Goal: Task Accomplishment & Management: Use online tool/utility

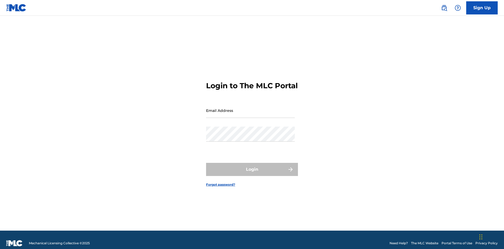
scroll to position [7, 0]
click at [250, 108] on input "Email Address" at bounding box center [250, 110] width 89 height 15
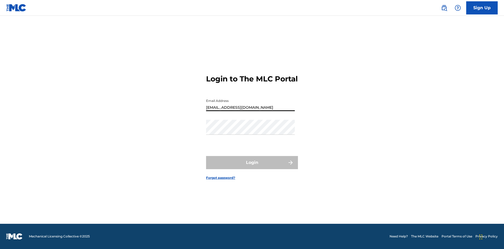
type input "[EMAIL_ADDRESS][DOMAIN_NAME]"
click at [252, 167] on button "Login" at bounding box center [252, 162] width 92 height 13
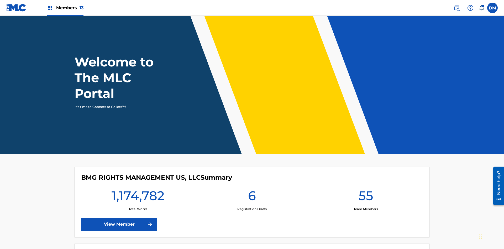
click at [65, 8] on span "Members 13" at bounding box center [69, 8] width 27 height 6
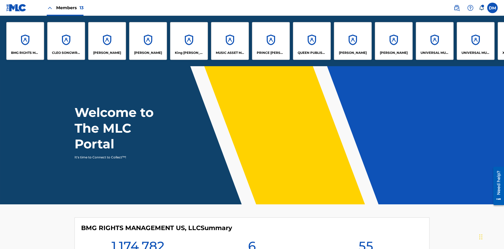
click at [312, 53] on p "QUEEN PUBLISHA" at bounding box center [312, 52] width 29 height 5
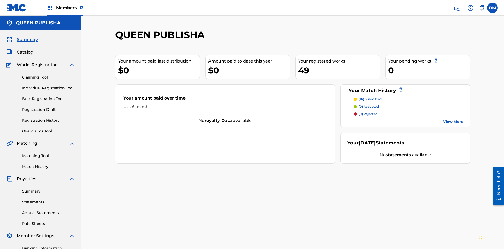
click at [49, 75] on link "Claiming Tool" at bounding box center [48, 78] width 53 height 6
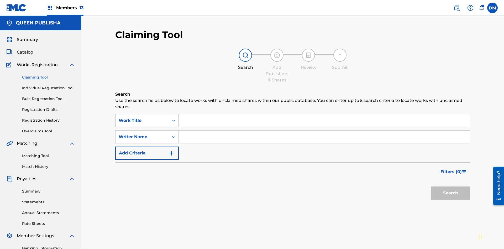
click at [142, 117] on div "Work Title" at bounding box center [142, 120] width 47 height 6
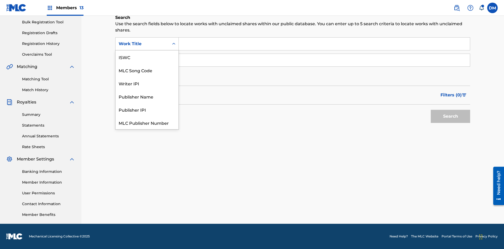
scroll to position [13, 0]
click at [147, 57] on div "MLC Song Code" at bounding box center [147, 56] width 63 height 13
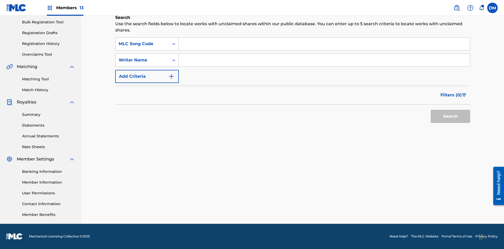
click at [324, 44] on input "Search Form" at bounding box center [324, 44] width 291 height 13
type input "OC72G2"
click at [451, 116] on button "Search" at bounding box center [450, 116] width 39 height 13
click at [451, 95] on span "Filters ( 0 )" at bounding box center [451, 95] width 21 height 6
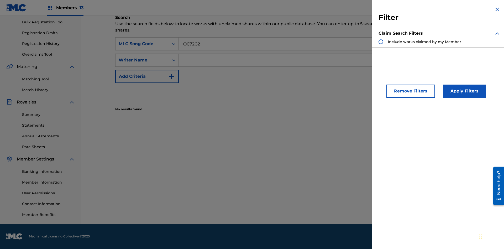
click at [381, 42] on div "Search Form" at bounding box center [381, 41] width 5 height 5
click at [464, 91] on button "Apply Filters" at bounding box center [464, 91] width 43 height 13
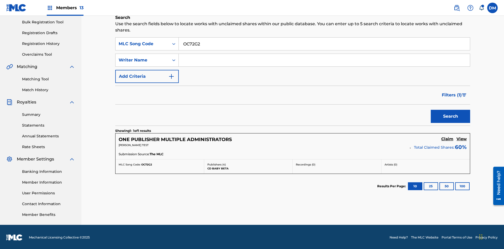
click at [462, 138] on h5 "View" at bounding box center [462, 139] width 10 height 5
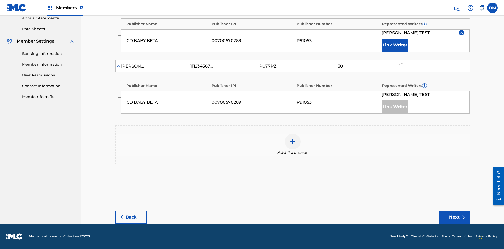
click at [340, 8] on input "30" at bounding box center [341, 3] width 24 height 7
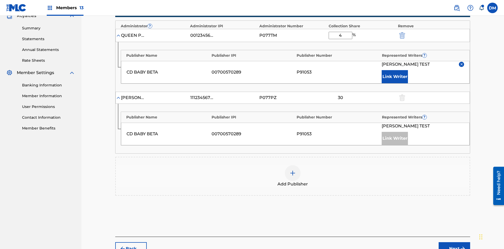
type input "41"
click at [454, 242] on button "Next" at bounding box center [455, 248] width 32 height 13
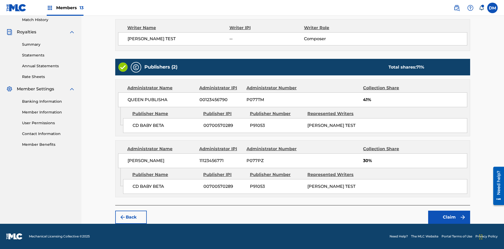
scroll to position [147, 0]
click at [449, 217] on button "Claim" at bounding box center [449, 217] width 42 height 13
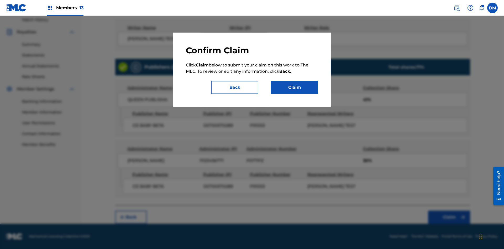
click at [295, 87] on button "Claim" at bounding box center [294, 87] width 47 height 13
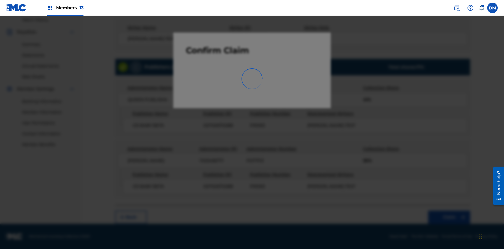
scroll to position [77, 0]
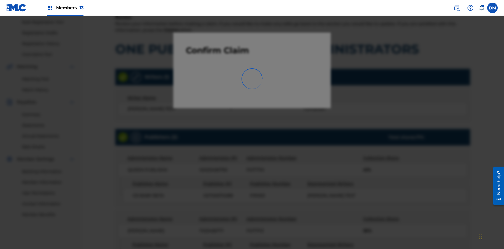
click at [49, 44] on link "Registration History" at bounding box center [48, 44] width 53 height 6
